Goal: Transaction & Acquisition: Subscribe to service/newsletter

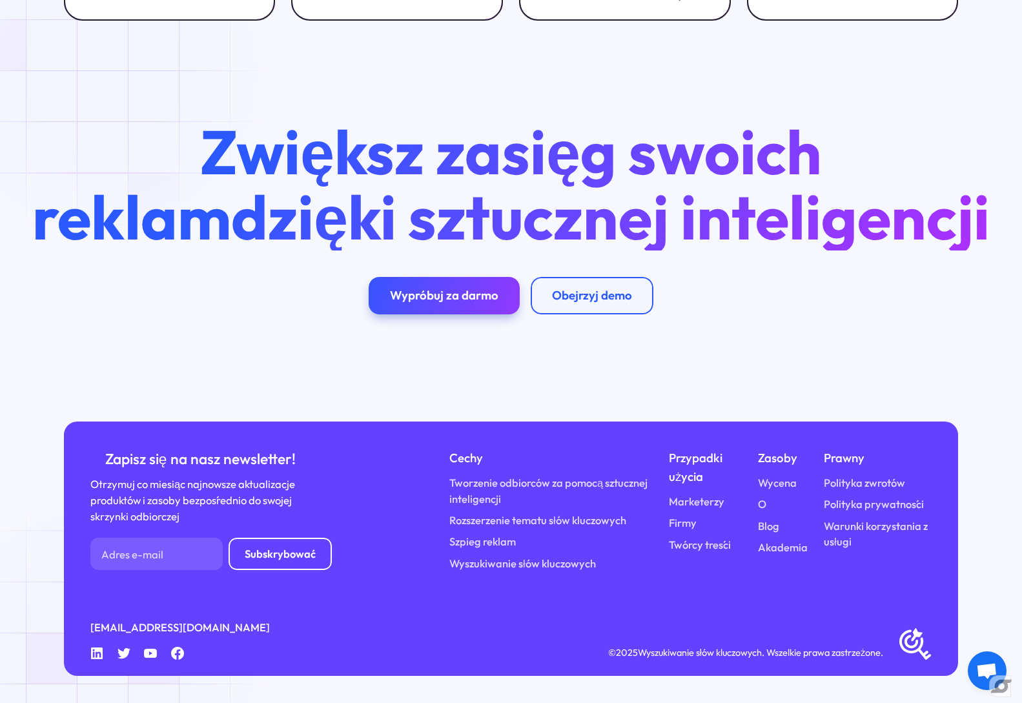
scroll to position [5413, 0]
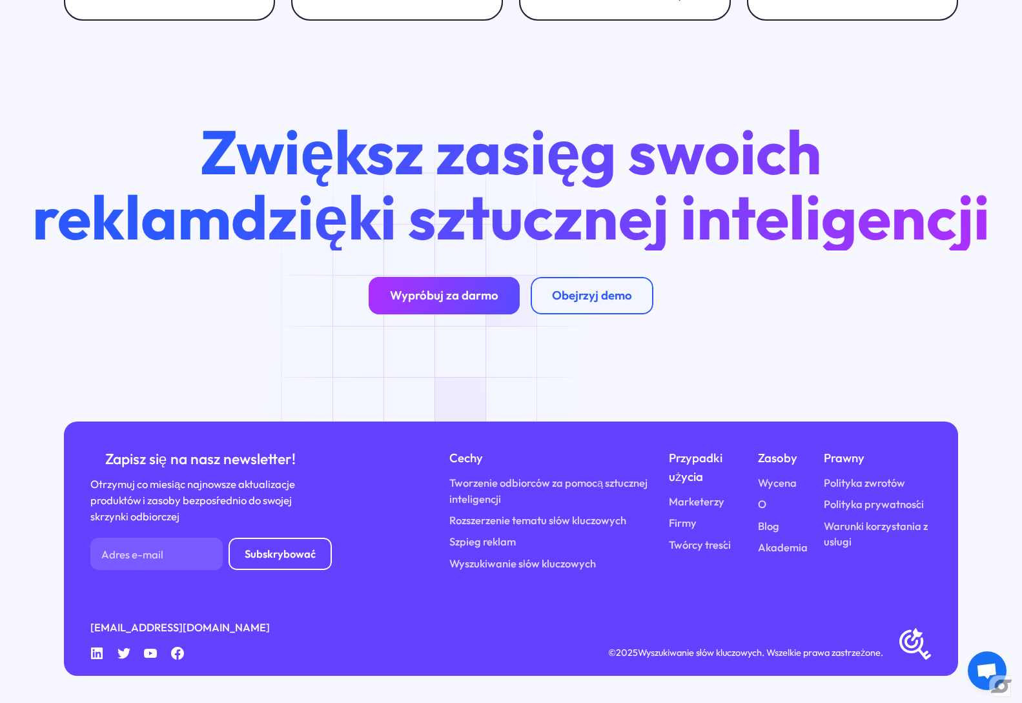
click at [436, 298] on font "Wypróbuj za darmo" at bounding box center [444, 294] width 108 height 15
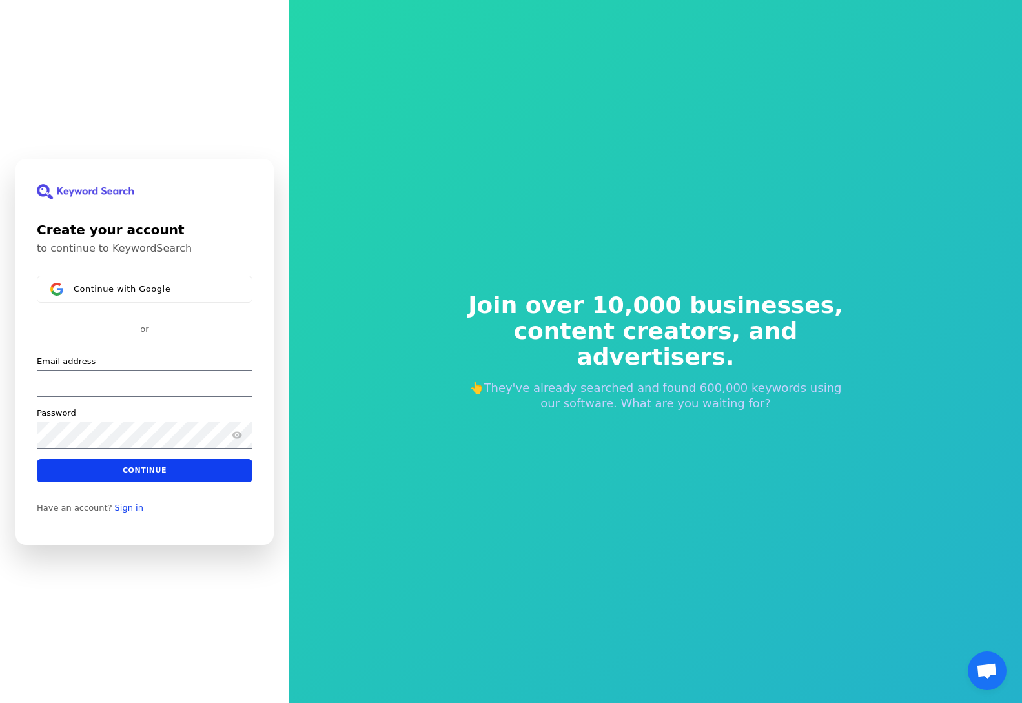
click at [215, 552] on div "Create your account to continue to KeywordSearch Continue with Google or Email …" at bounding box center [144, 351] width 289 height 703
click at [114, 380] on input "Email address" at bounding box center [145, 382] width 216 height 27
